Goal: Check status: Check status

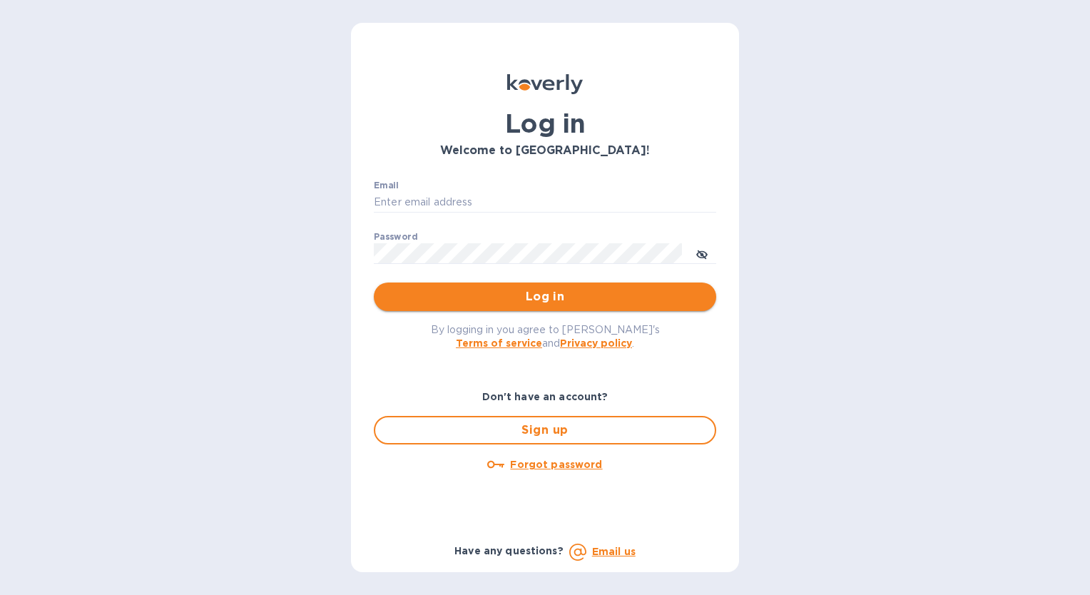
type input "[EMAIL_ADDRESS][DOMAIN_NAME]"
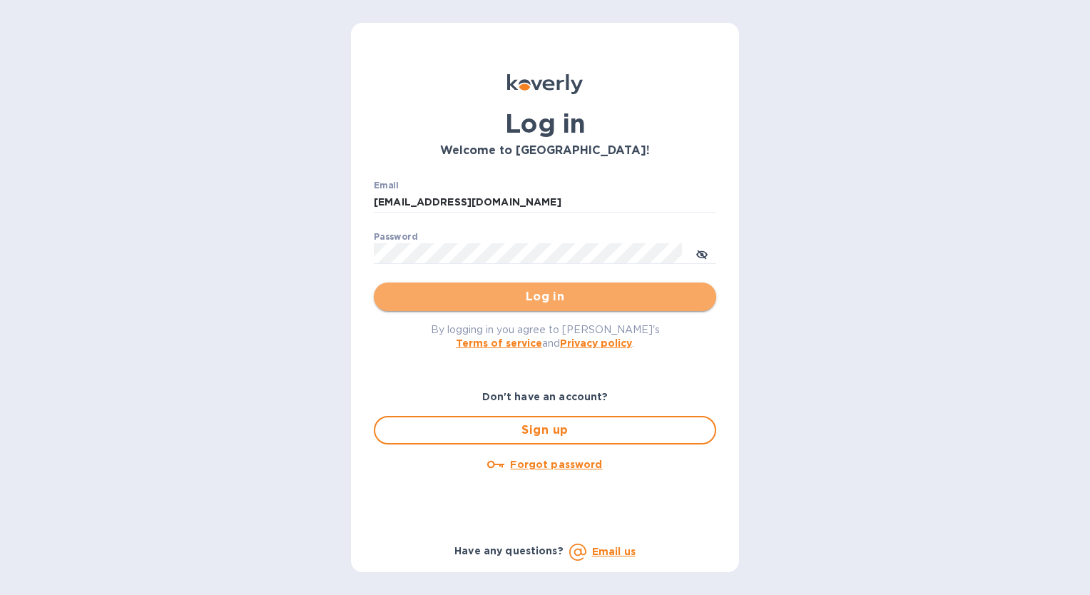
click at [422, 295] on span "Log in" at bounding box center [544, 296] width 319 height 17
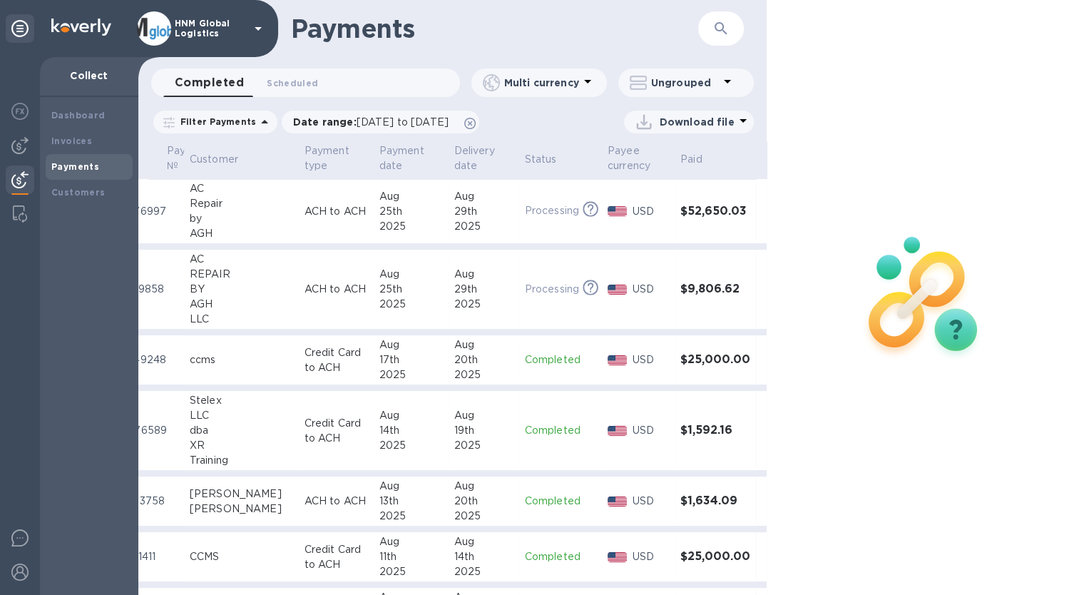
scroll to position [0, 66]
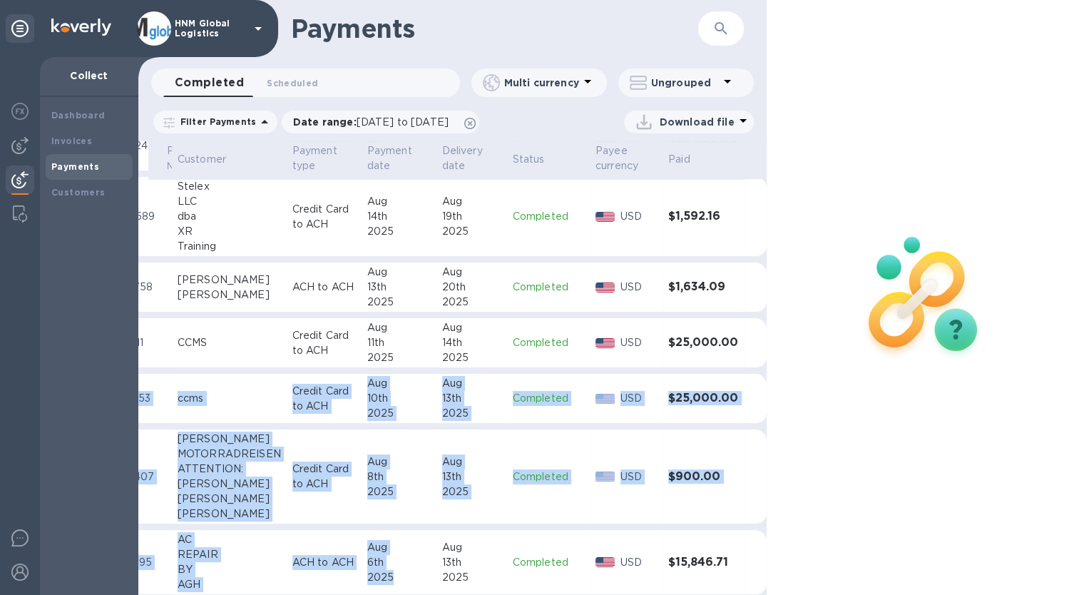
drag, startPoint x: 446, startPoint y: 583, endPoint x: 402, endPoint y: 578, distance: 43.9
click at [402, 578] on table "Payment № Customer Payment type Payment date Delivery date Status Payee currenc…" at bounding box center [432, 413] width 670 height 973
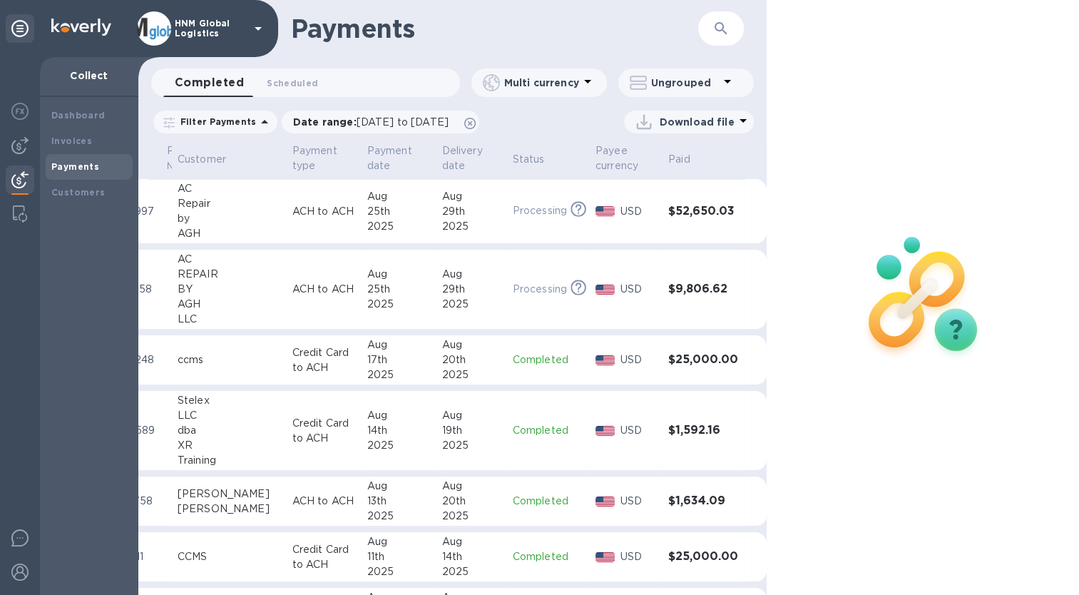
click at [873, 420] on div at bounding box center [924, 297] width 314 height 595
click at [541, 359] on p "Completed" at bounding box center [548, 359] width 71 height 15
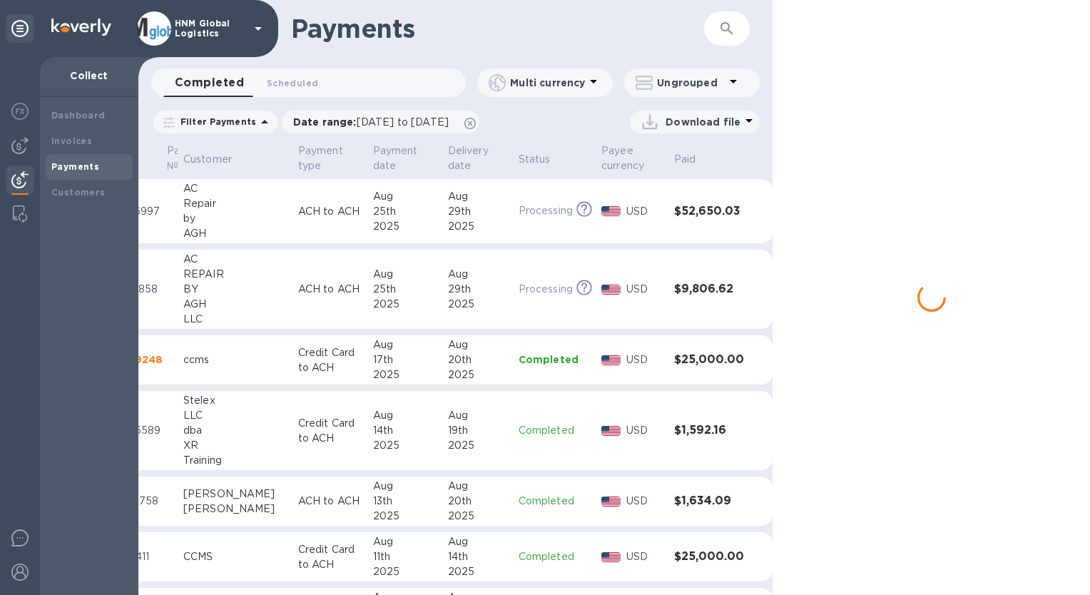
scroll to position [0, 60]
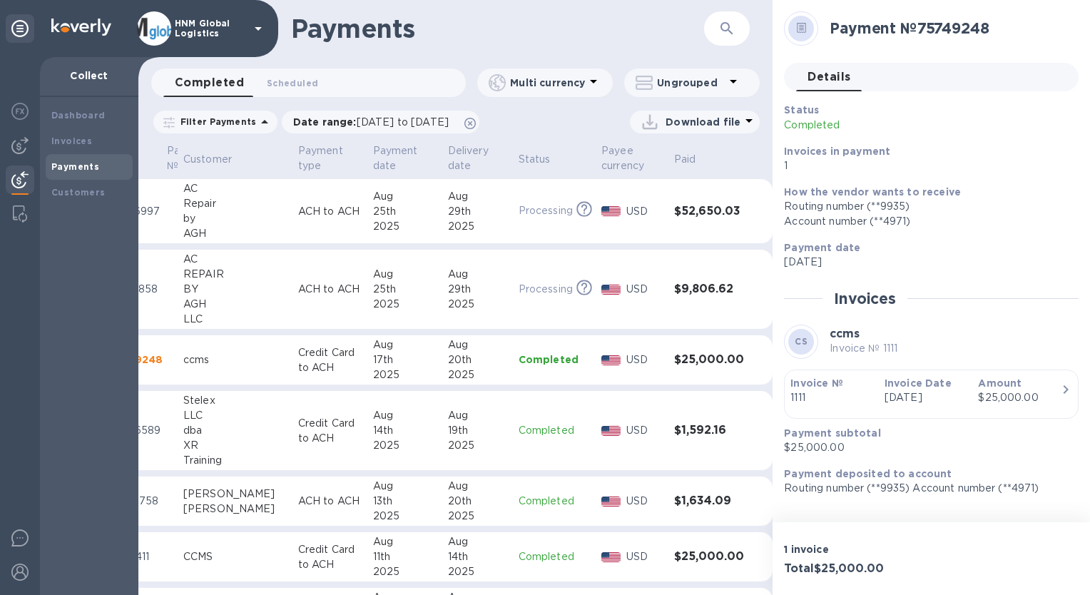
click at [995, 34] on h2 "Payment № 75749248" at bounding box center [947, 28] width 237 height 18
